Goal: Task Accomplishment & Management: Complete application form

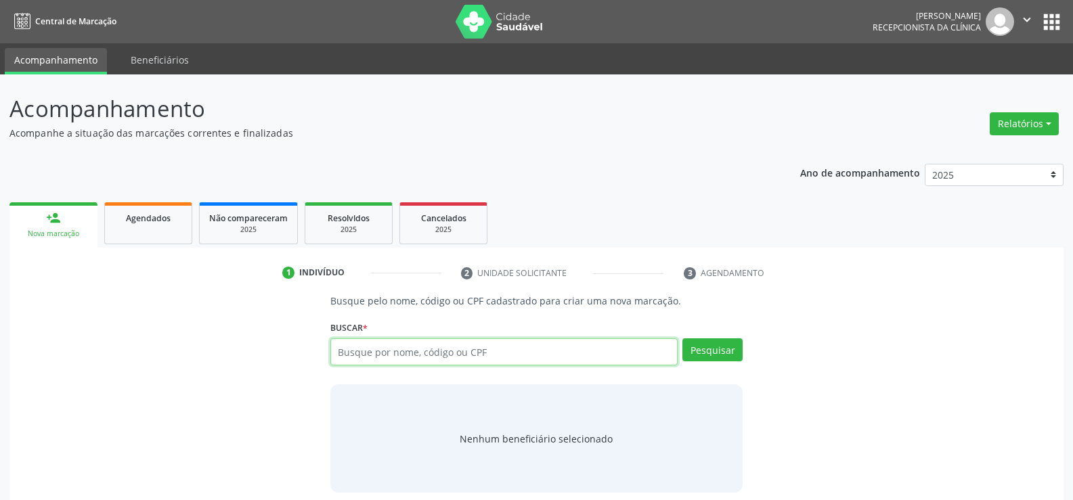
click at [464, 357] on input "text" at bounding box center [503, 352] width 347 height 27
type input "14326892404"
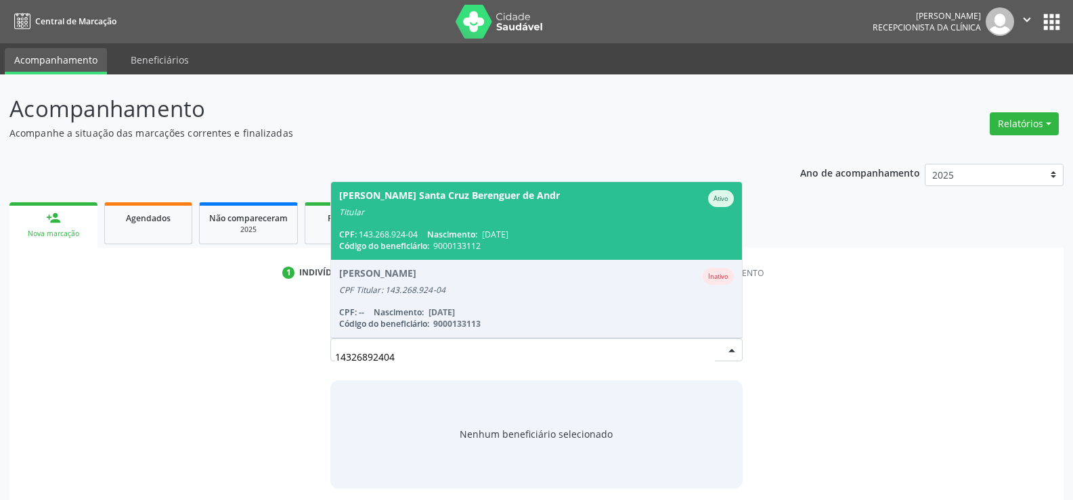
click at [461, 221] on span "Fatima Aparecida Santa Cruz Berenguer de Andr Ativo Titular CPF: 143.268.924-04…" at bounding box center [536, 221] width 411 height 78
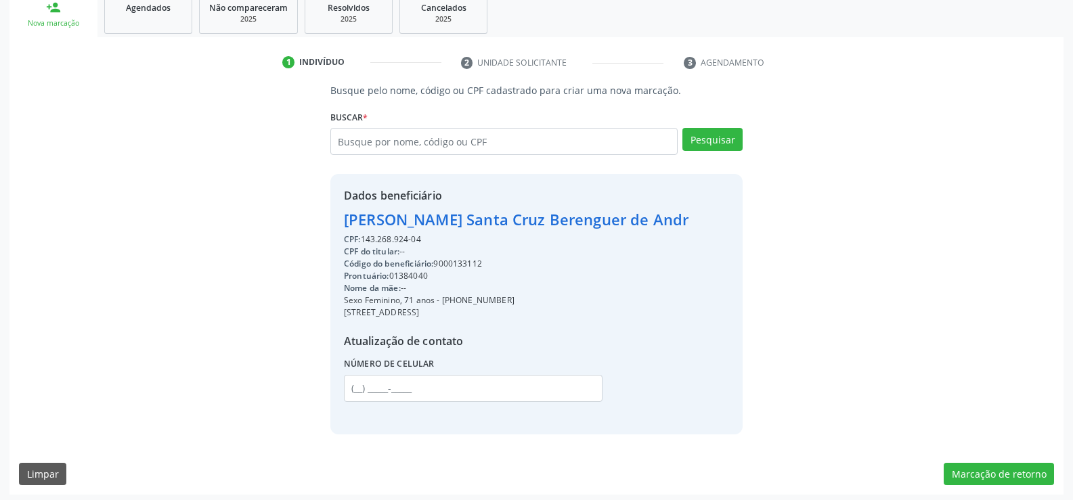
scroll to position [215, 0]
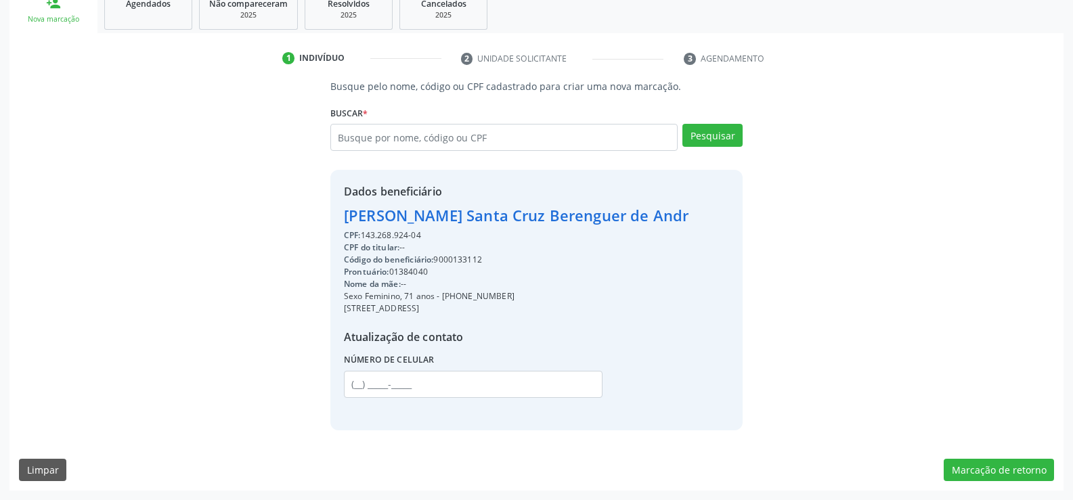
drag, startPoint x: 344, startPoint y: 214, endPoint x: 709, endPoint y: 215, distance: 365.0
click at [709, 215] on div "Dados beneficiário Fatima Aparecida Santa Cruz Berenguer de Andr CPF: 143.268.9…" at bounding box center [536, 300] width 412 height 260
copy div "[PERSON_NAME] Santa Cruz Berenguer de Andr"
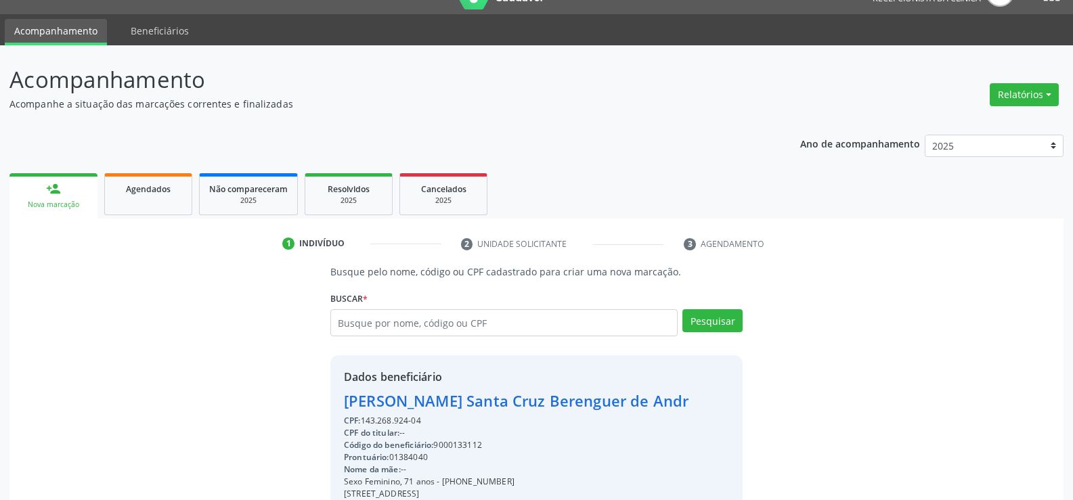
scroll to position [0, 0]
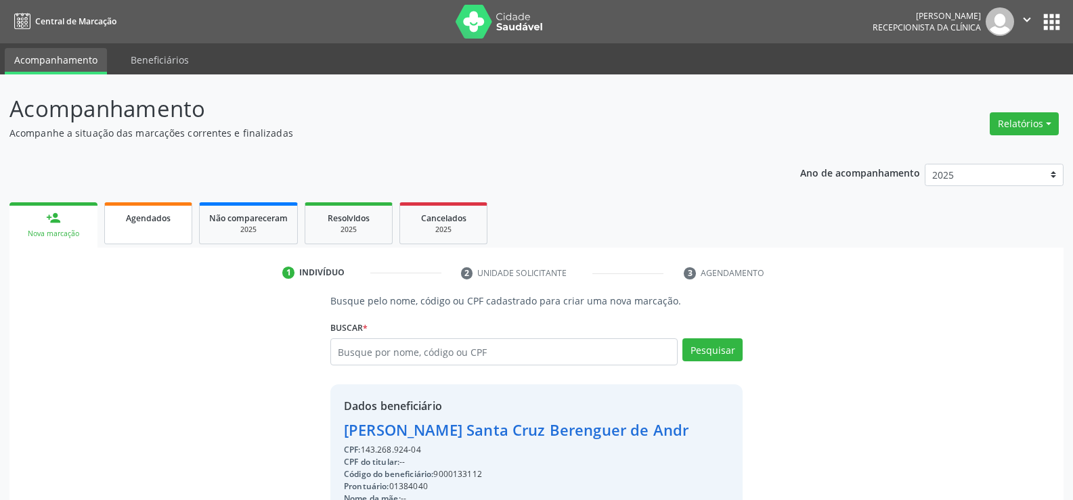
click at [158, 213] on span "Agendados" at bounding box center [148, 219] width 45 height 12
select select "8"
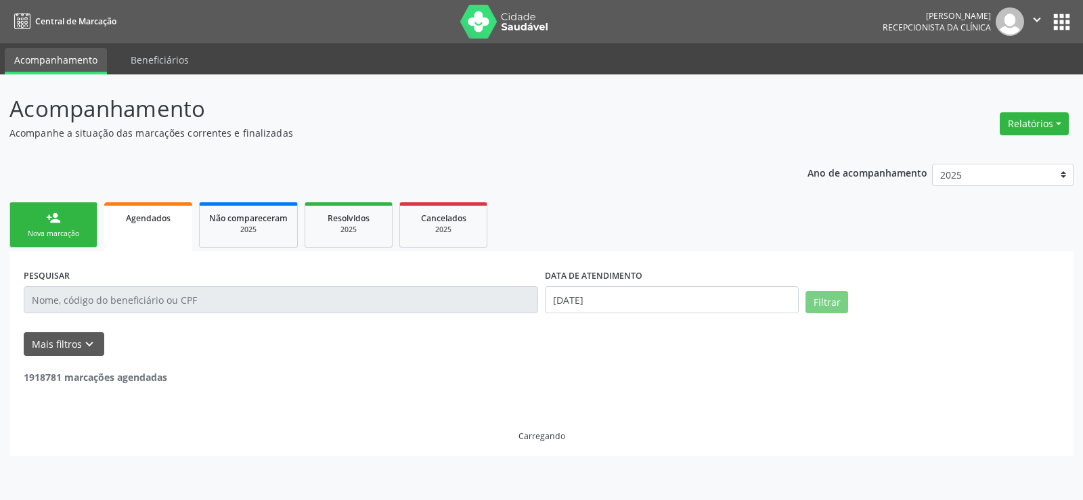
click at [99, 295] on input "text" at bounding box center [281, 299] width 515 height 27
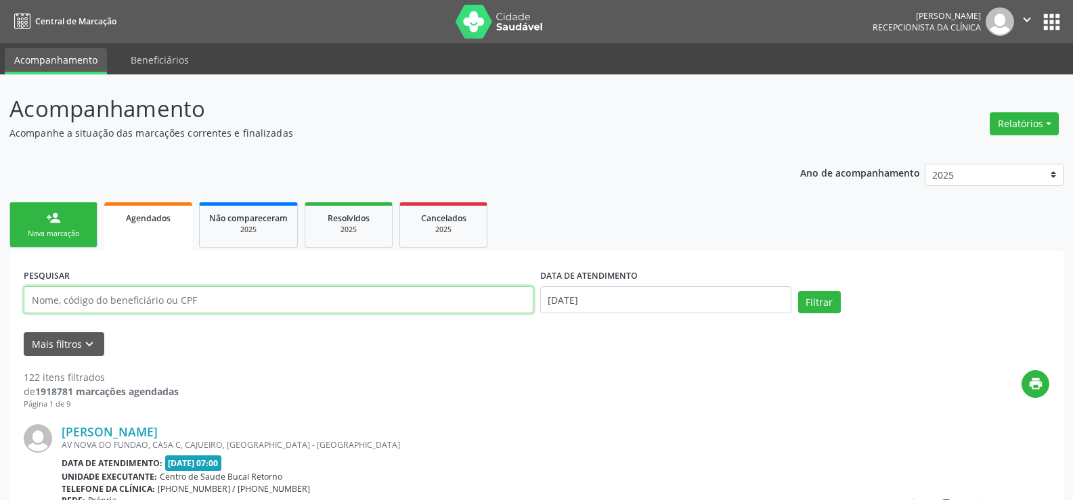
click at [100, 303] on input "text" at bounding box center [279, 299] width 510 height 27
paste input "[PERSON_NAME] Santa Cruz Berenguer de Andr"
type input "[PERSON_NAME] Santa Cruz Berenguer de Andr"
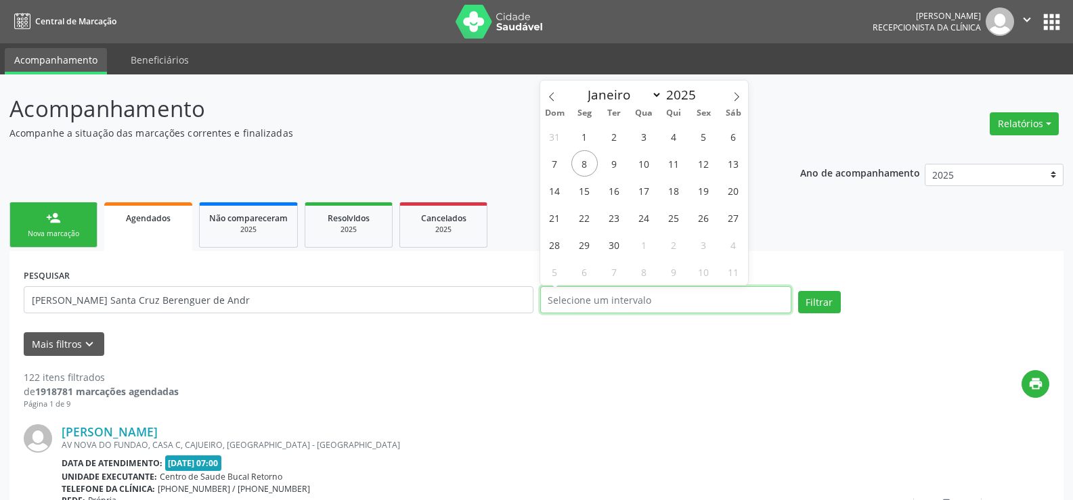
click at [798, 291] on button "Filtrar" at bounding box center [819, 302] width 43 height 23
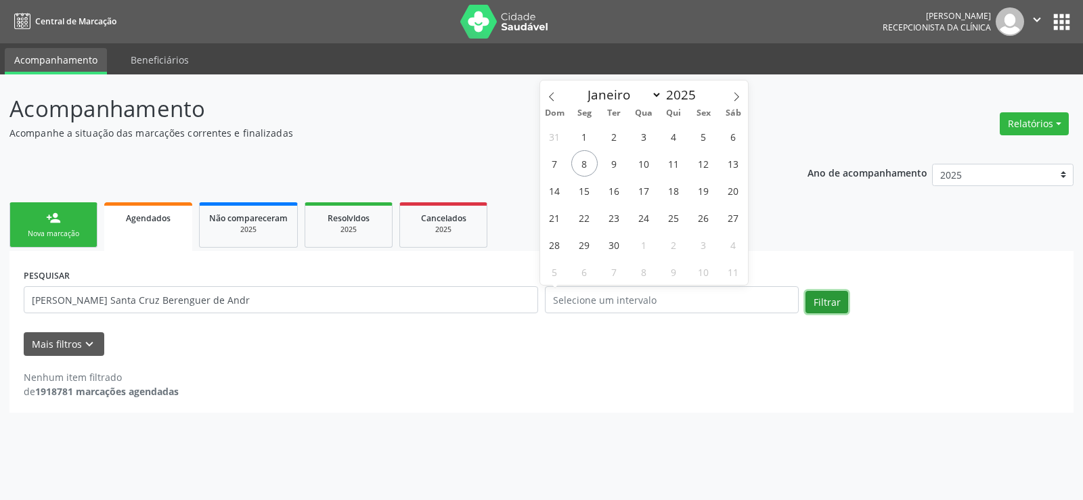
click at [823, 301] on button "Filtrar" at bounding box center [827, 302] width 43 height 23
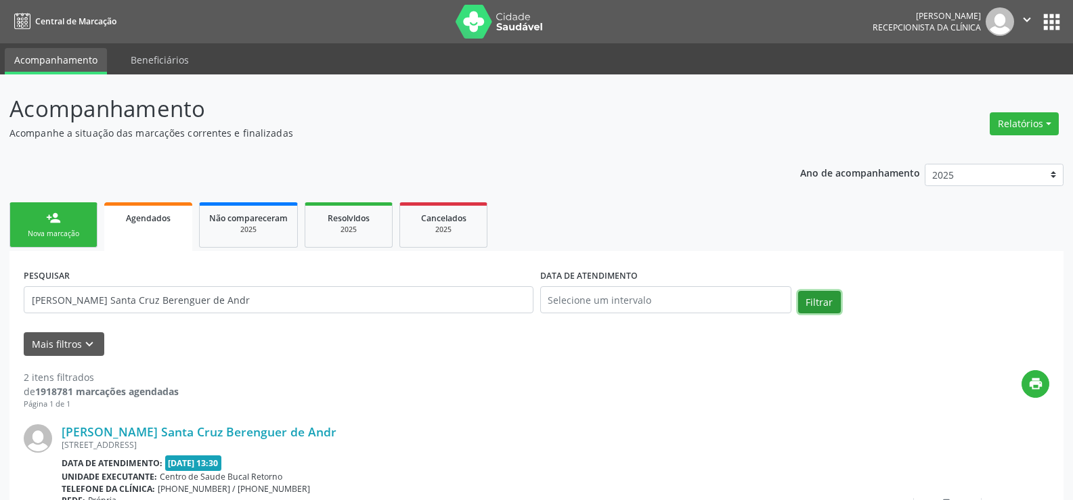
click at [823, 301] on button "Filtrar" at bounding box center [819, 302] width 43 height 23
click at [827, 300] on button "Filtrar" at bounding box center [819, 302] width 43 height 23
click at [83, 225] on link "person_add Nova marcação" at bounding box center [53, 224] width 88 height 45
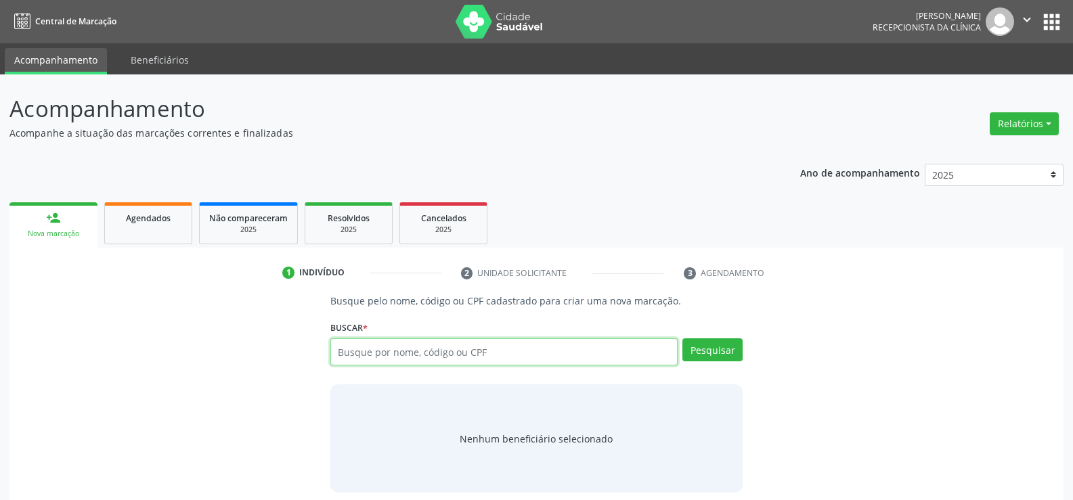
click at [395, 353] on input "text" at bounding box center [503, 352] width 347 height 27
type input "11360959424"
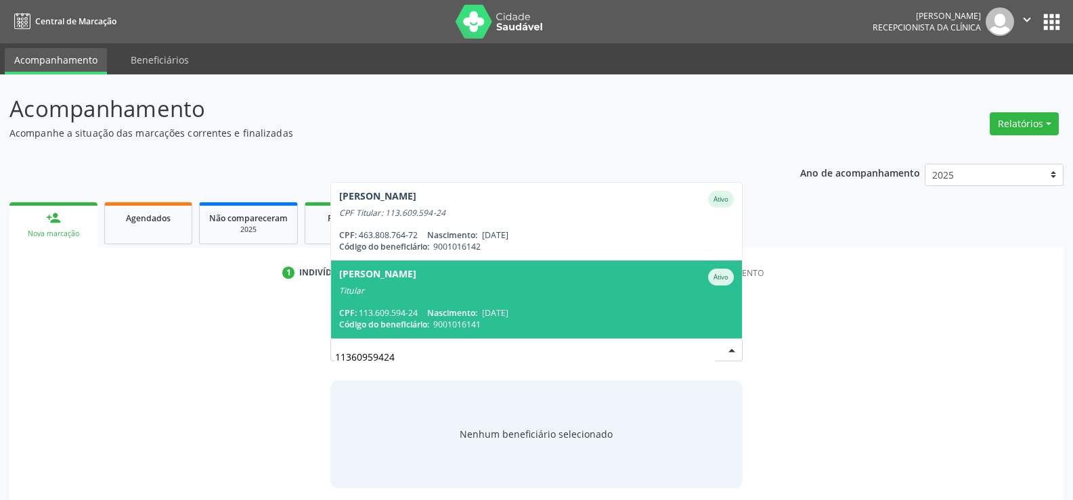
click at [400, 288] on div "Titular" at bounding box center [536, 291] width 395 height 11
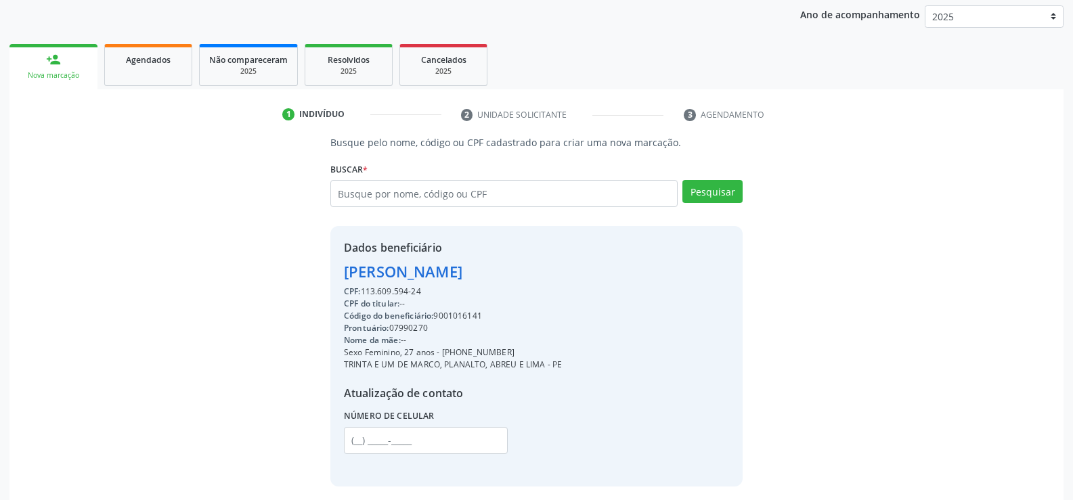
scroll to position [203, 0]
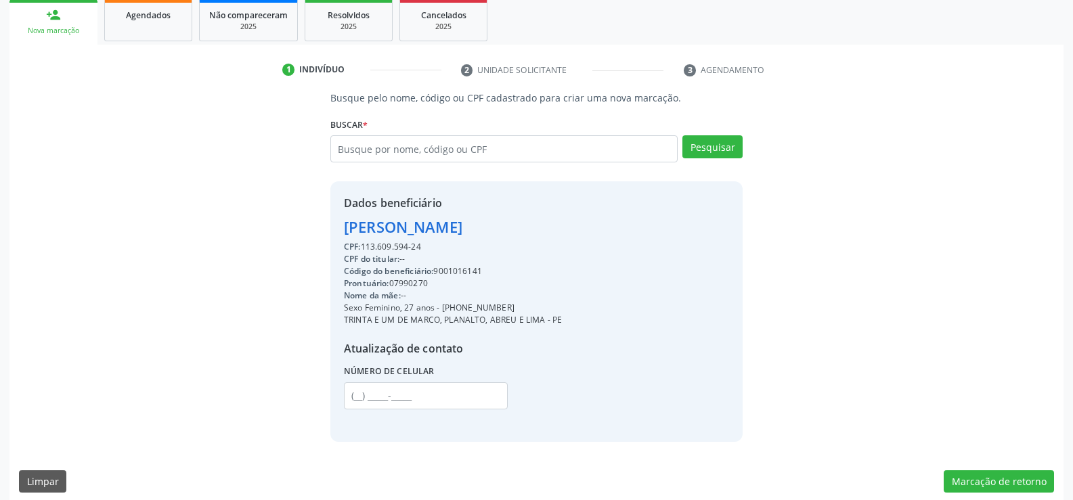
drag, startPoint x: 345, startPoint y: 232, endPoint x: 471, endPoint y: 242, distance: 127.1
click at [471, 242] on div "Dados beneficiário [PERSON_NAME] CPF: 113.609.594-24 CPF do titular: -- Código …" at bounding box center [453, 311] width 218 height 233
copy div "[PERSON_NAME] CPF: 113.609.594-24"
